Goal: Find specific page/section: Find specific page/section

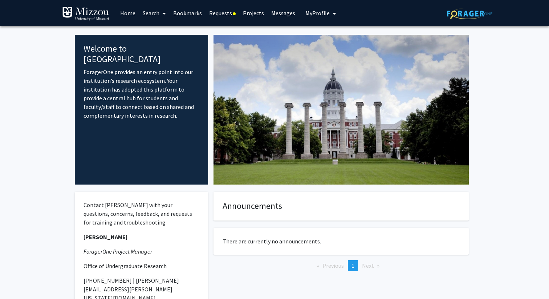
click at [150, 12] on link "Search" at bounding box center [154, 12] width 30 height 25
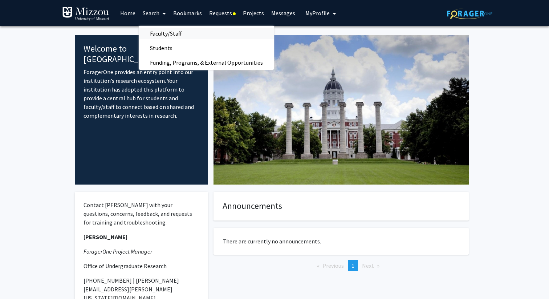
click at [164, 33] on span "Faculty/Staff" at bounding box center [165, 33] width 53 height 15
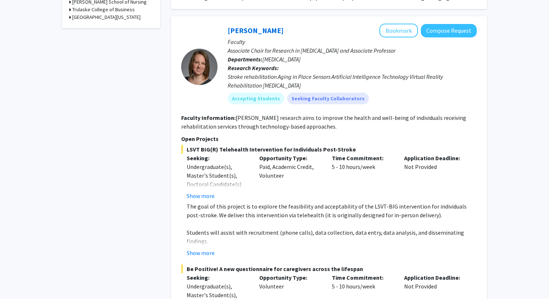
scroll to position [449, 0]
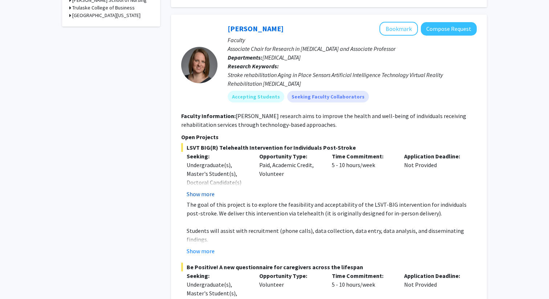
click at [207, 189] on button "Show more" at bounding box center [201, 193] width 28 height 9
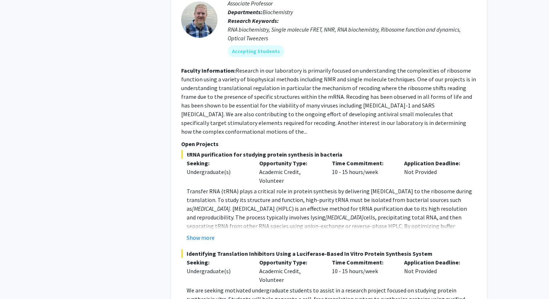
scroll to position [1302, 0]
click at [206, 232] on button "Show more" at bounding box center [201, 236] width 28 height 9
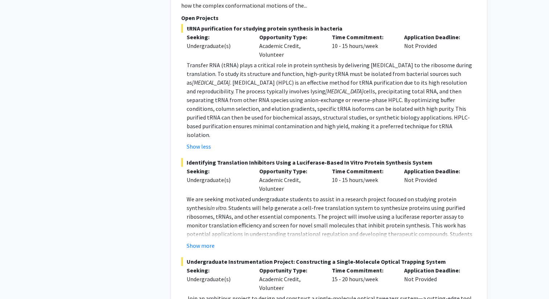
scroll to position [1428, 0]
click at [199, 241] on button "Show more" at bounding box center [201, 245] width 28 height 9
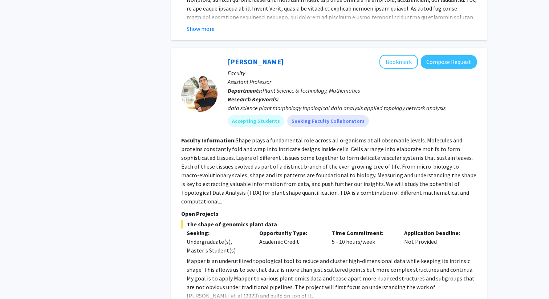
scroll to position [2584, 0]
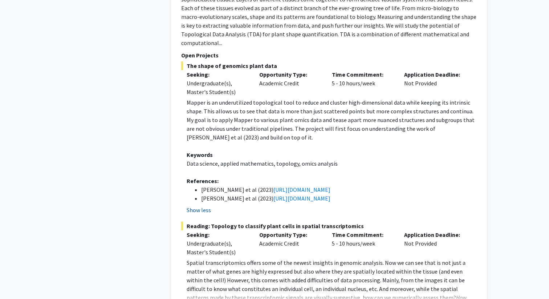
scroll to position [2742, 0]
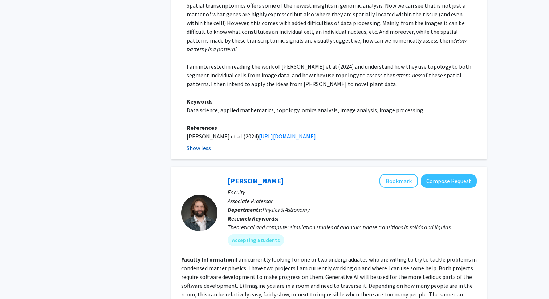
scroll to position [2999, 0]
